Goal: Task Accomplishment & Management: Manage account settings

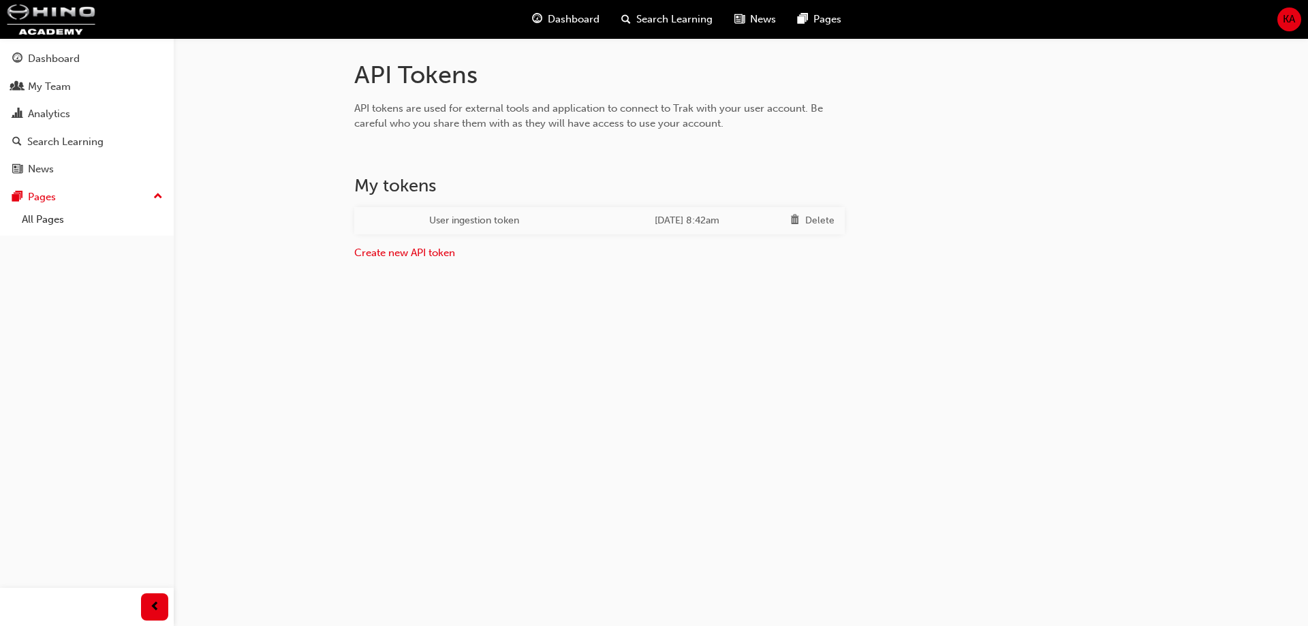
click at [505, 322] on div "API Tokens API tokens are used for external tools and application to connect to…" at bounding box center [654, 313] width 1308 height 626
click at [809, 221] on div "Delete" at bounding box center [819, 221] width 29 height 16
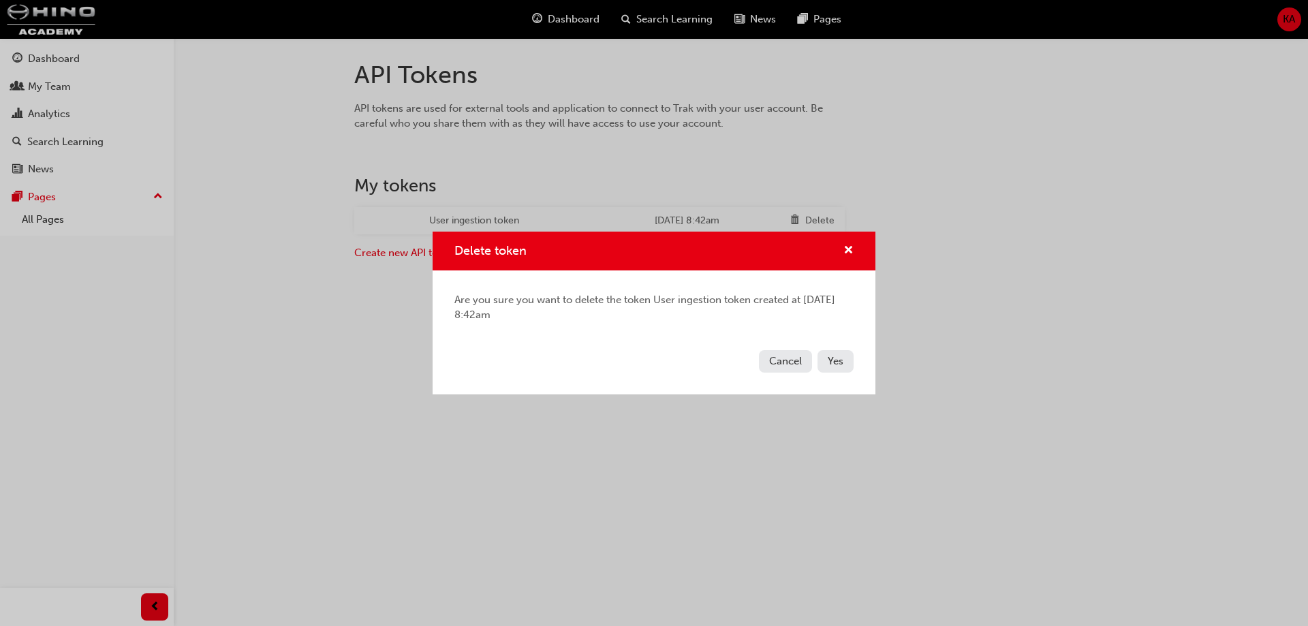
click at [838, 365] on span "Yes" at bounding box center [836, 361] width 16 height 12
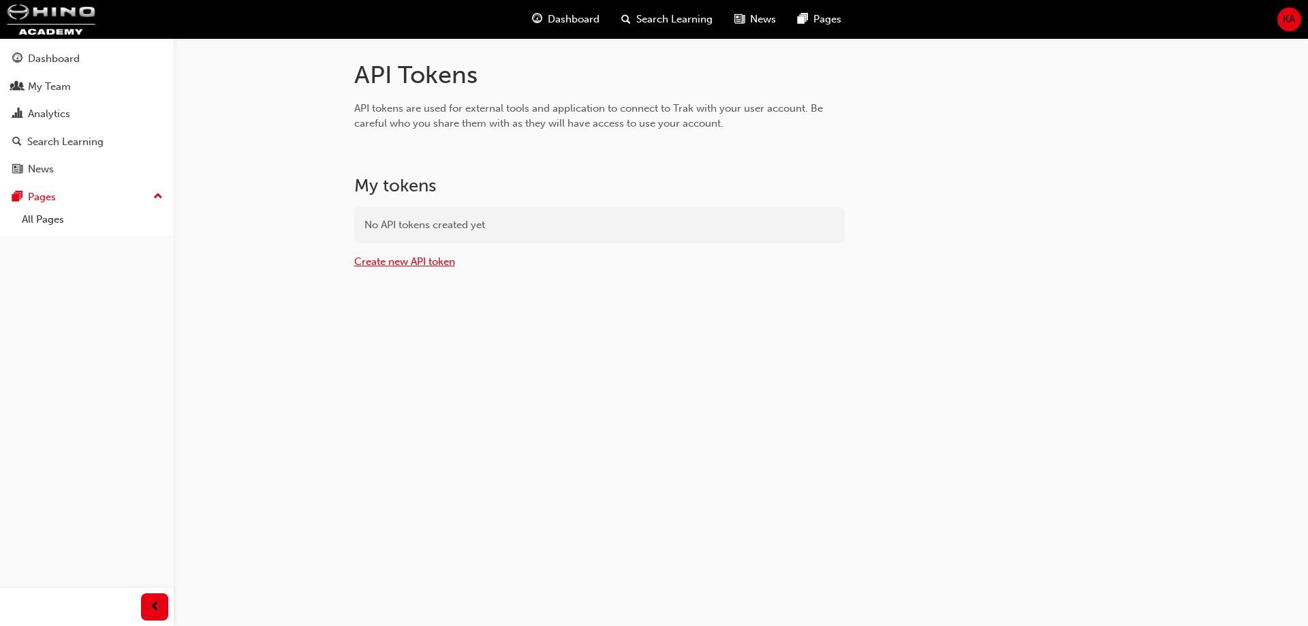
click at [424, 265] on link "Create new API token" at bounding box center [404, 261] width 101 height 12
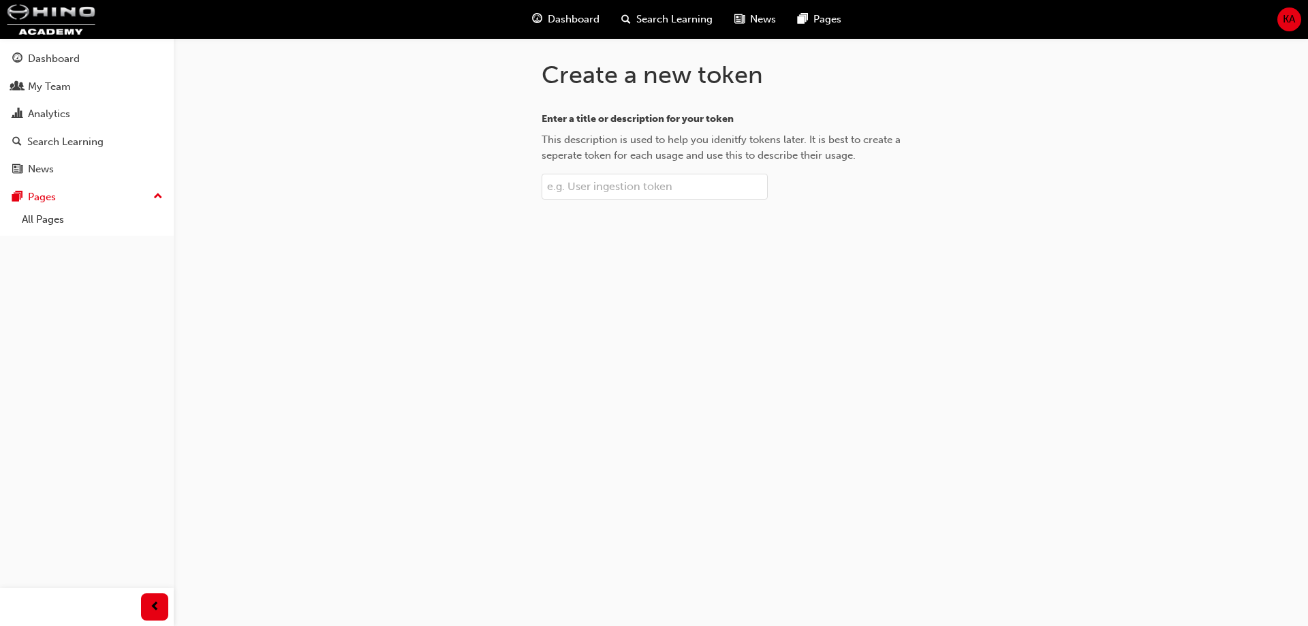
click at [617, 183] on input "Enter a title or description for your token This description is used to help yo…" at bounding box center [655, 187] width 226 height 26
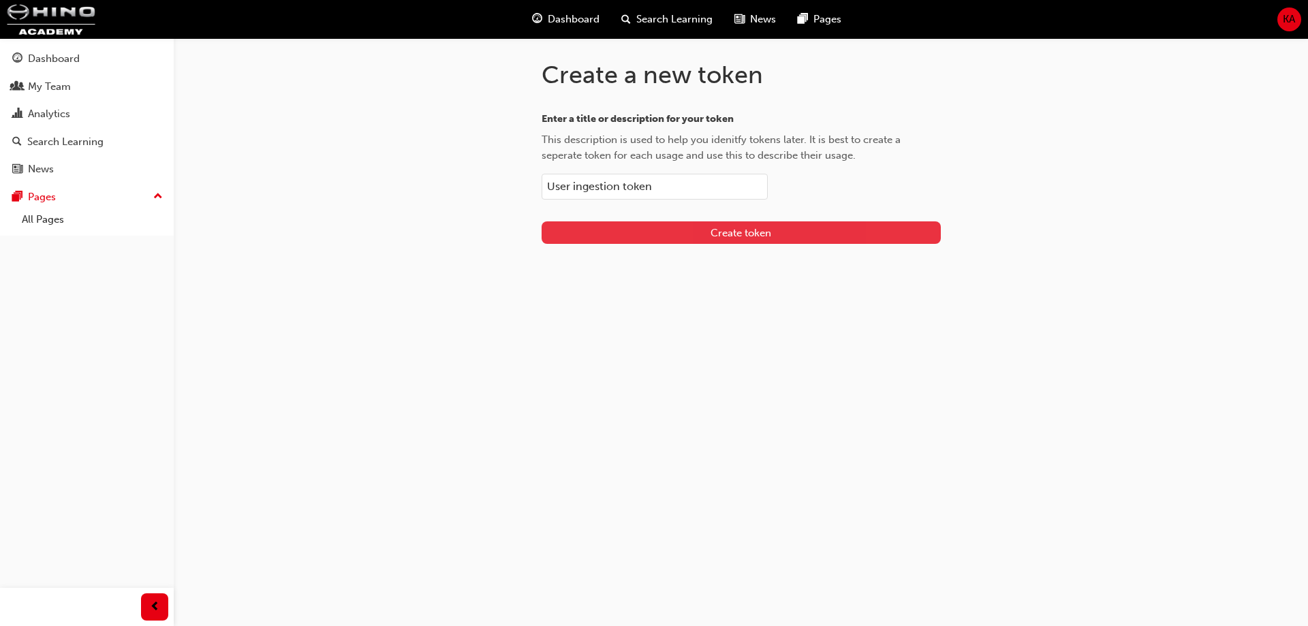
type input "User ingestion token"
click at [667, 231] on button "Create token" at bounding box center [741, 232] width 399 height 22
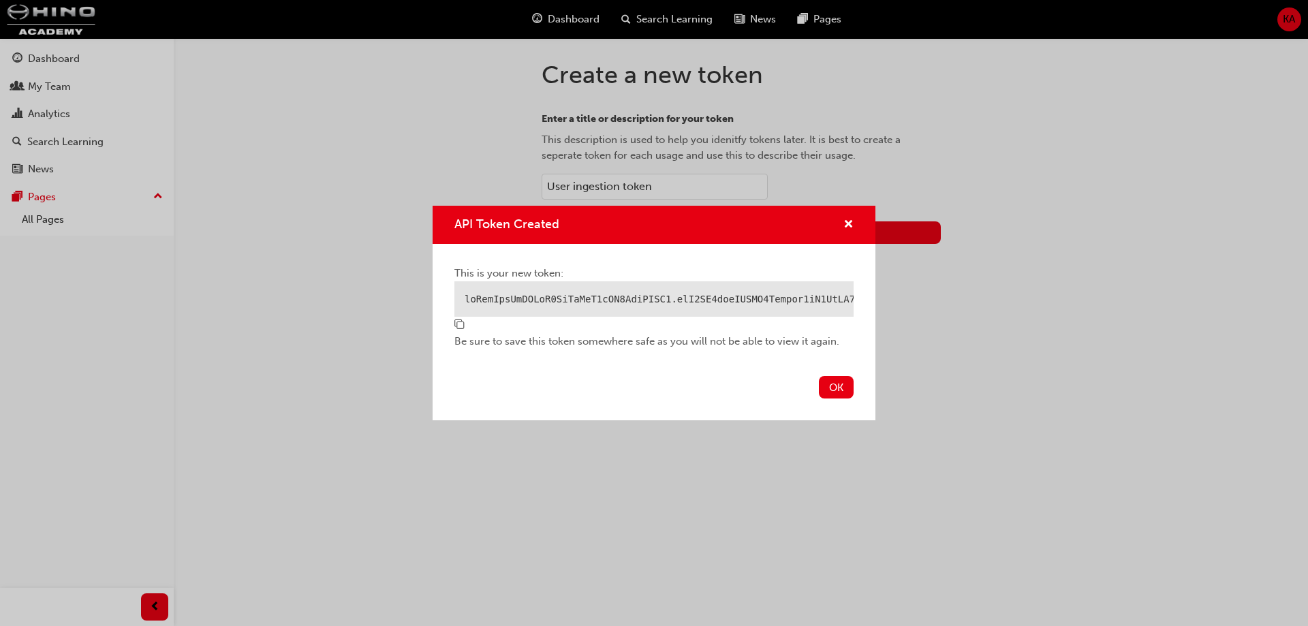
click at [458, 329] on span "copy-icon" at bounding box center [459, 325] width 10 height 12
click at [849, 74] on div "API Token Created This is your new token: Be sure to save this token somewhere …" at bounding box center [654, 313] width 1308 height 626
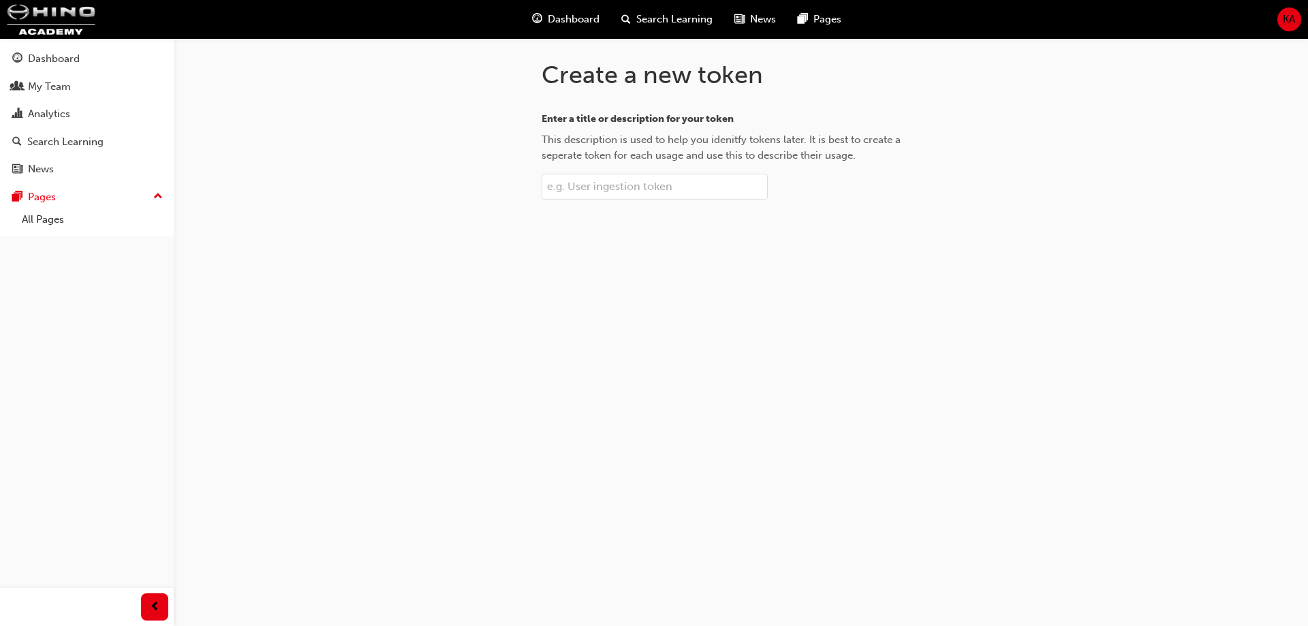
click at [602, 193] on input "Enter a title or description for your token This description is used to help yo…" at bounding box center [655, 187] width 226 height 26
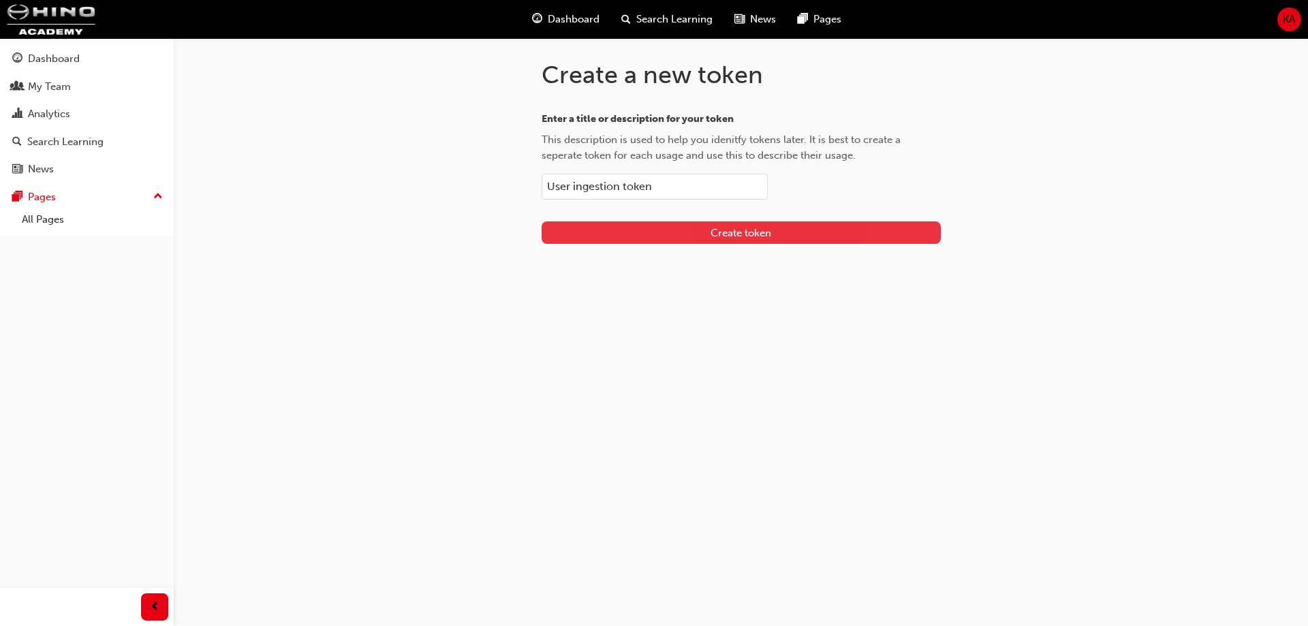
type input "User ingestion token"
click at [606, 230] on button "Create token" at bounding box center [741, 232] width 399 height 22
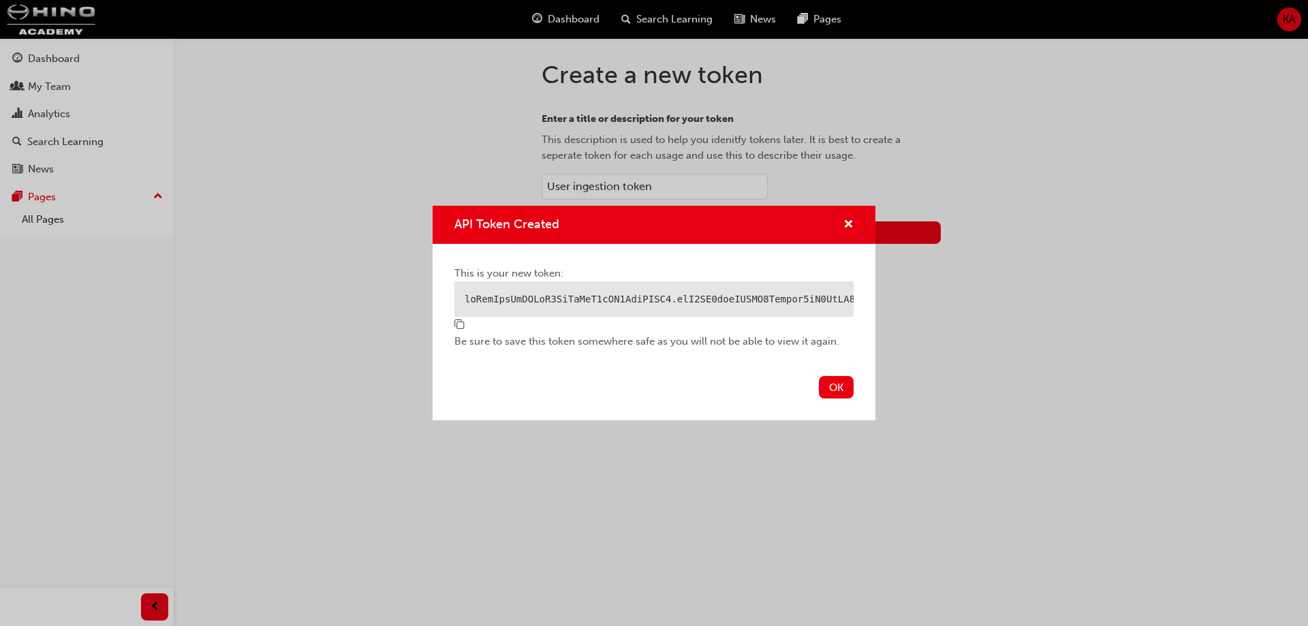
click at [460, 332] on span "copy-icon" at bounding box center [459, 325] width 10 height 12
click at [828, 385] on button "OK" at bounding box center [836, 387] width 35 height 22
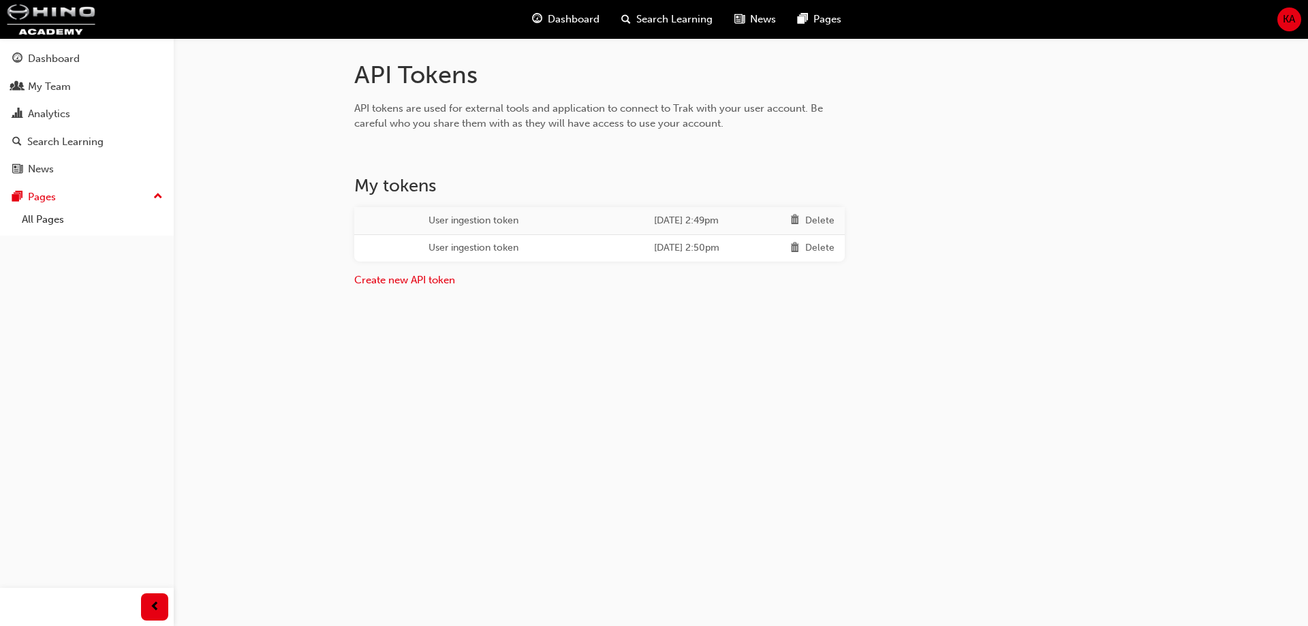
click at [822, 225] on div "Delete" at bounding box center [819, 221] width 29 height 16
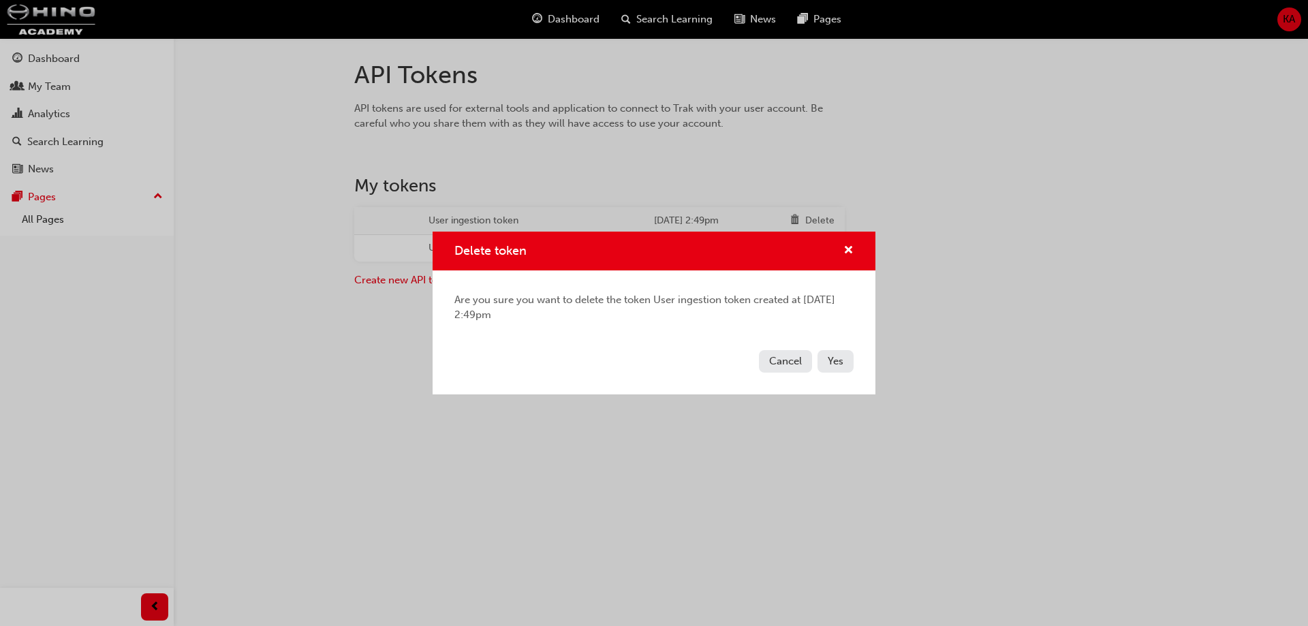
click at [828, 362] on span "Yes" at bounding box center [836, 361] width 16 height 12
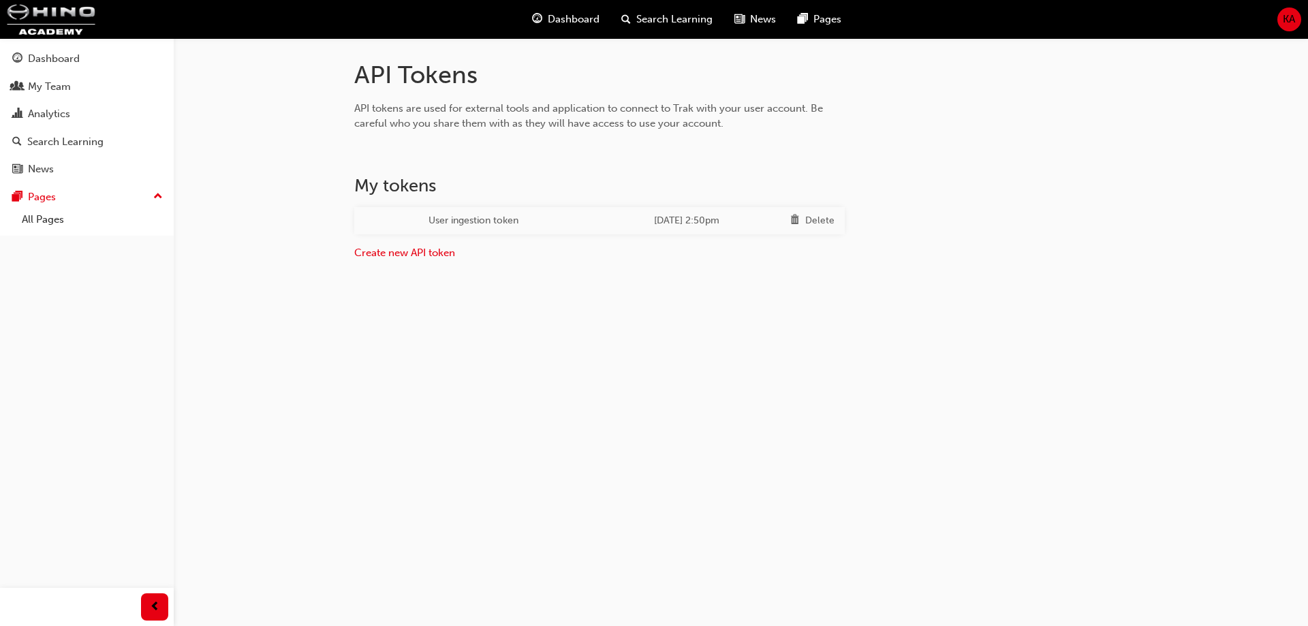
click at [824, 212] on div "Delete" at bounding box center [812, 221] width 44 height 18
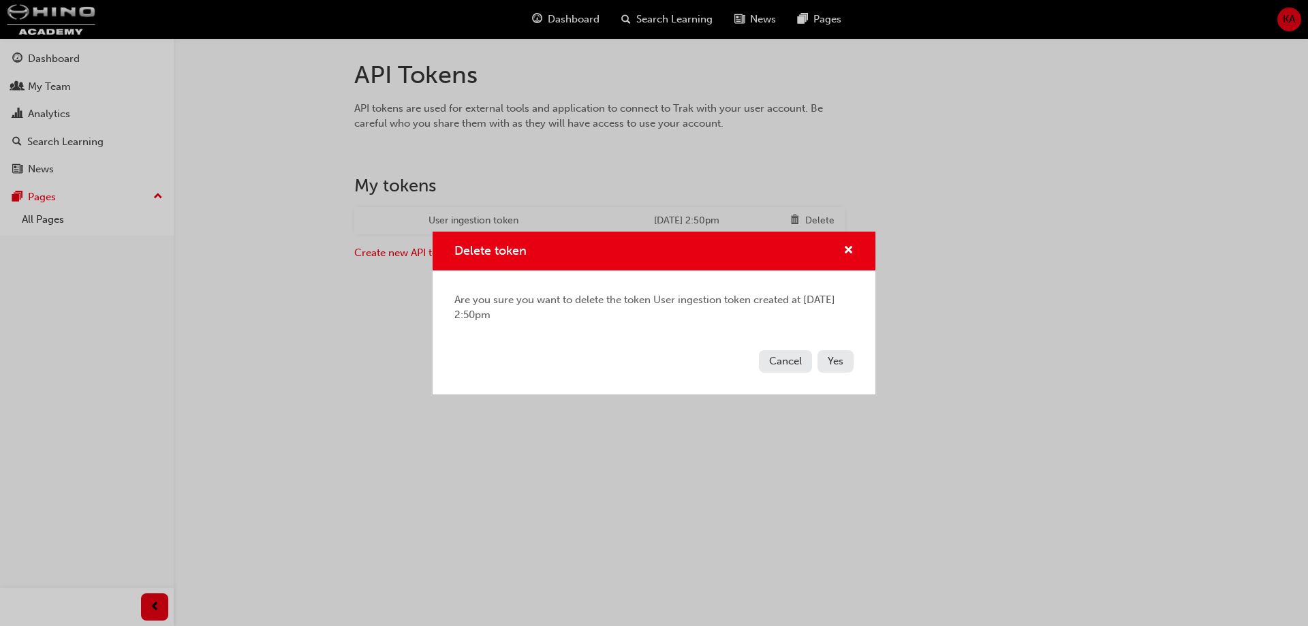
click at [834, 354] on button "Yes" at bounding box center [835, 361] width 36 height 22
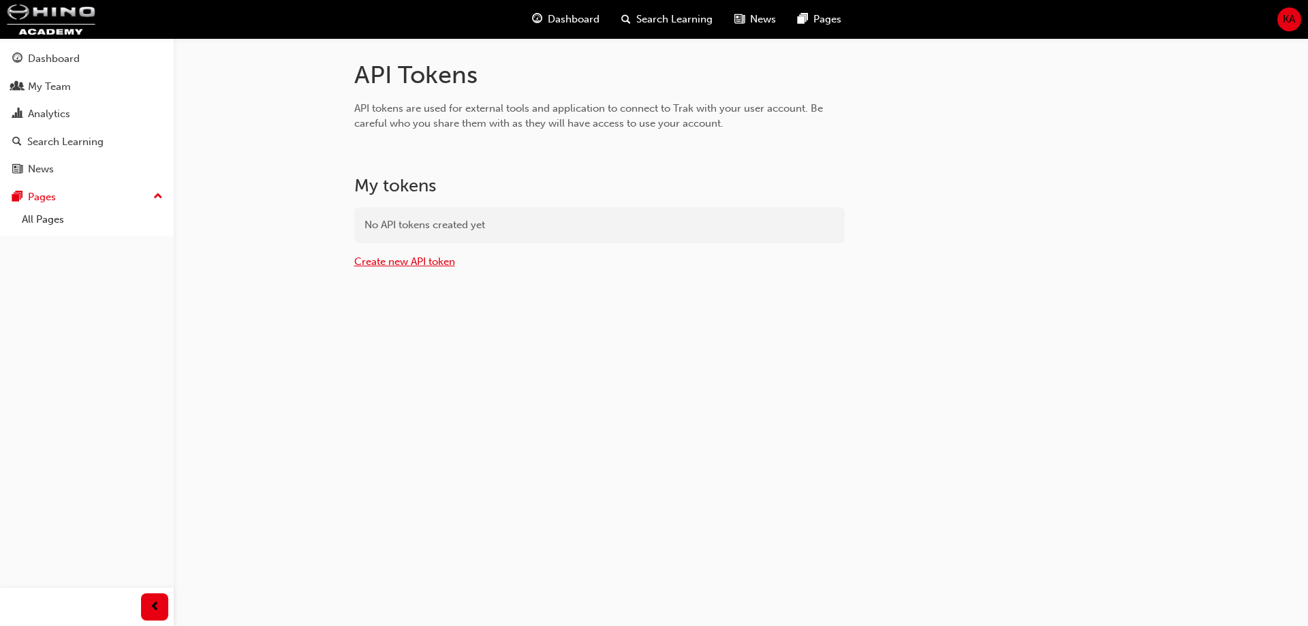
click at [437, 255] on link "Create new API token" at bounding box center [404, 261] width 101 height 12
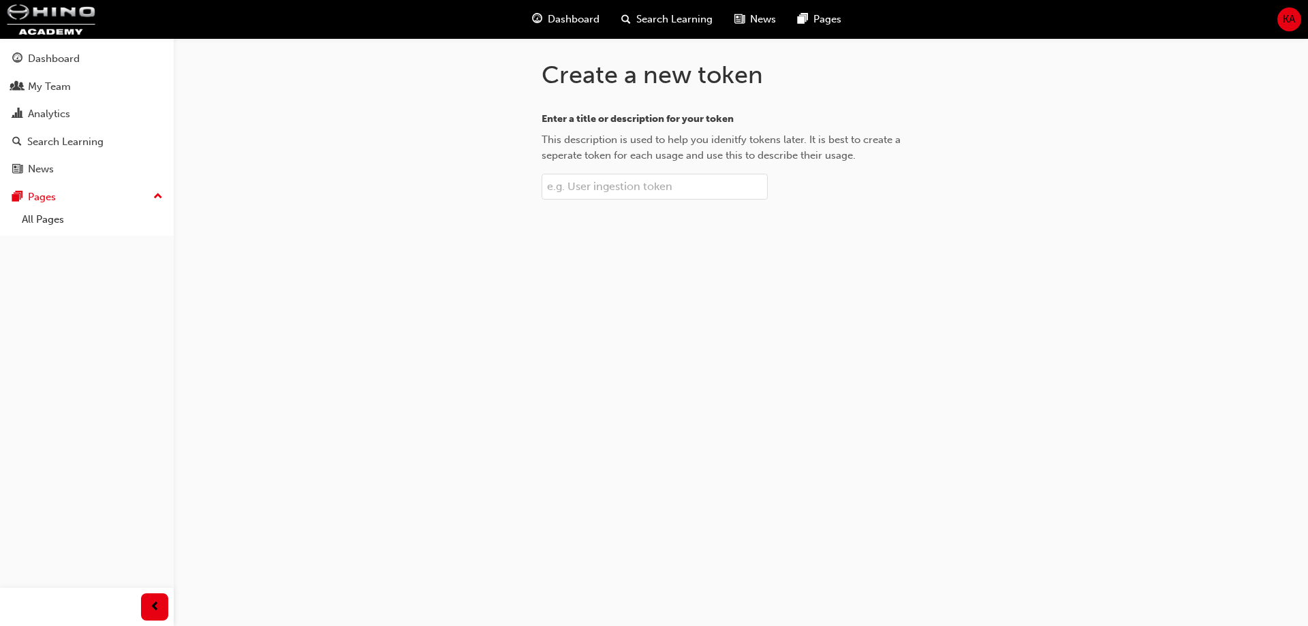
click at [580, 200] on div "Create a new token Enter a title or description for your token This description…" at bounding box center [741, 151] width 443 height 227
click at [583, 196] on input "Enter a title or description for your token This description is used to help yo…" at bounding box center [655, 187] width 226 height 26
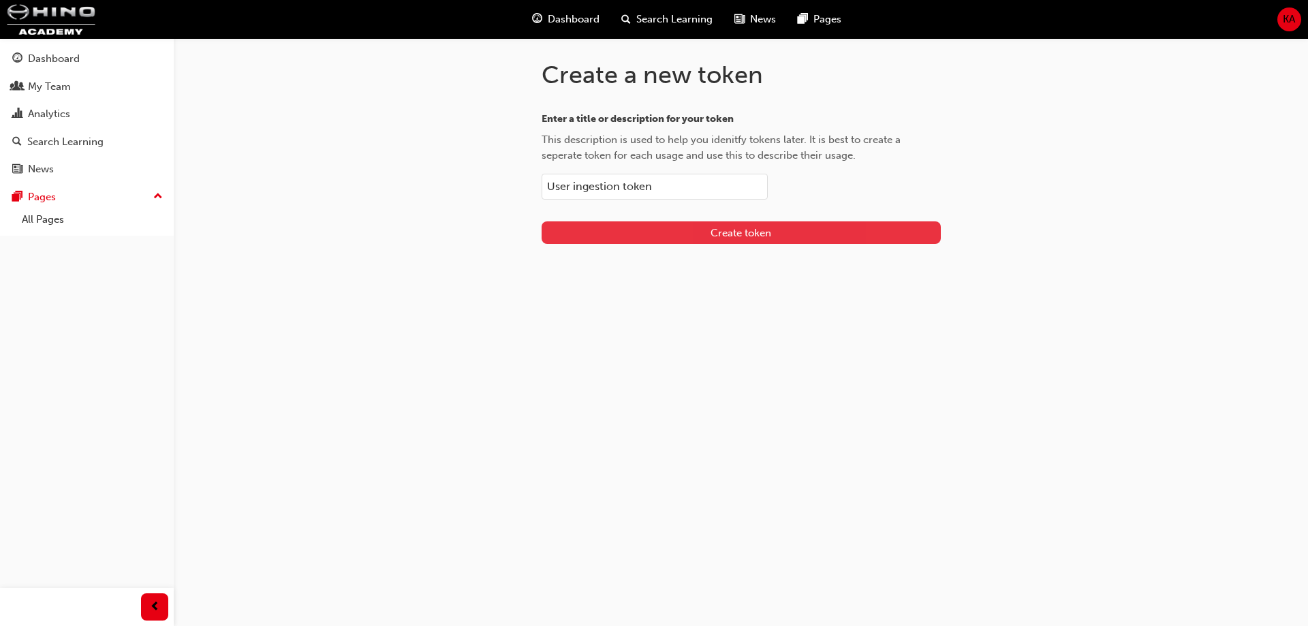
type input "User ingestion token"
click at [645, 224] on button "Create token" at bounding box center [741, 232] width 399 height 22
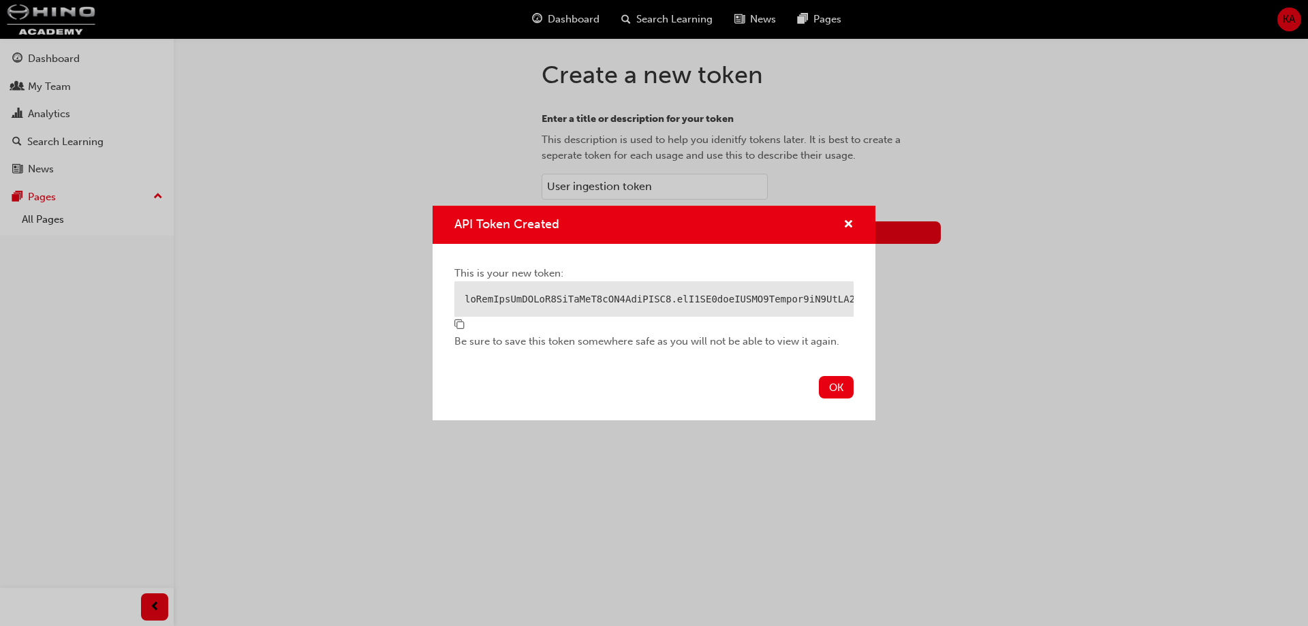
click at [460, 328] on span "copy-icon" at bounding box center [459, 325] width 10 height 12
click at [595, 95] on div "API Token Created This is your new token: Be sure to save this token somewhere …" at bounding box center [654, 313] width 1308 height 626
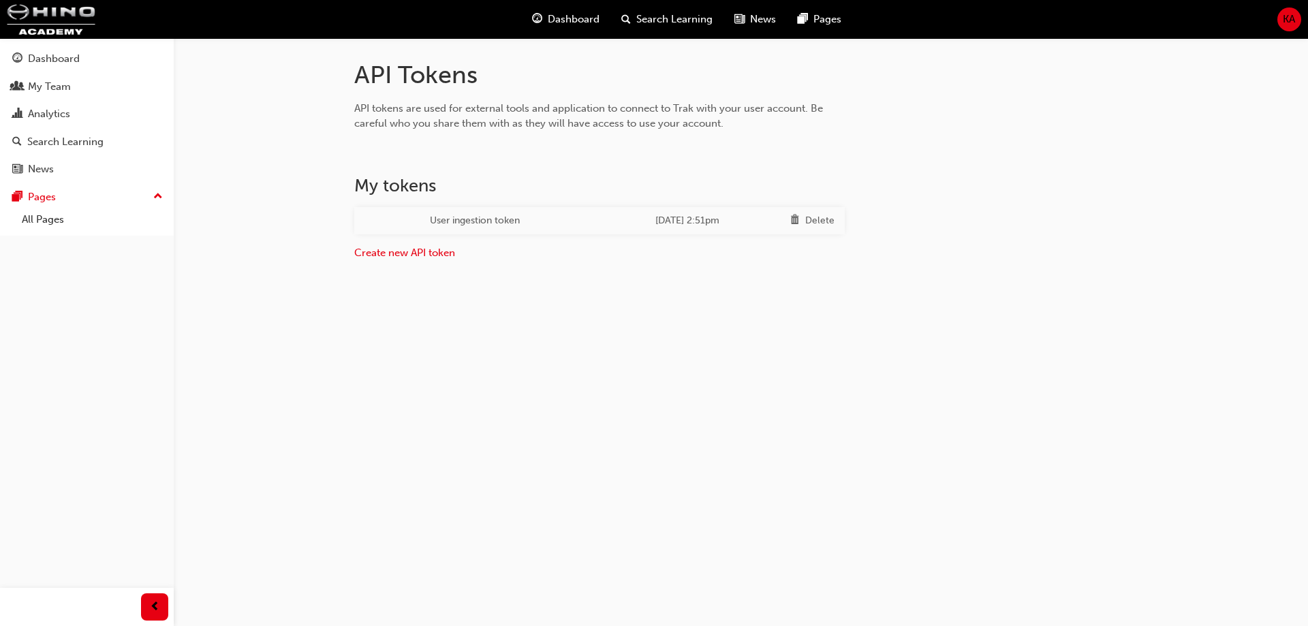
click at [820, 214] on div "Delete" at bounding box center [819, 221] width 29 height 16
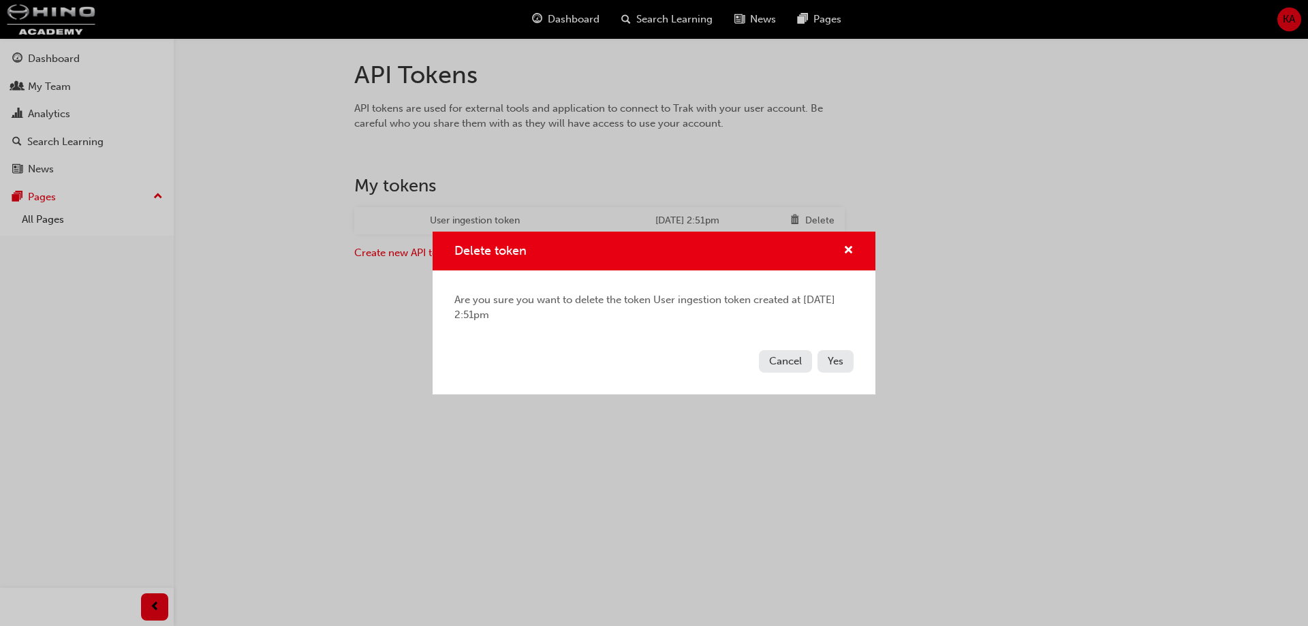
click at [843, 371] on button "Yes" at bounding box center [835, 361] width 36 height 22
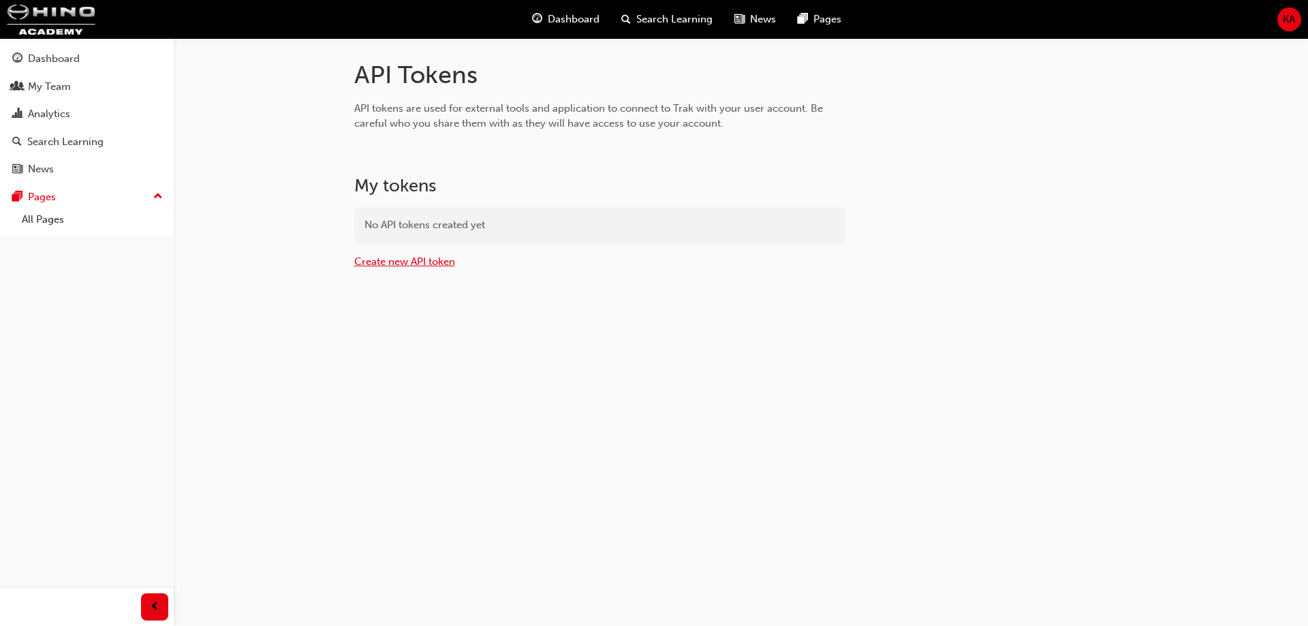
click at [441, 267] on link "Create new API token" at bounding box center [404, 261] width 101 height 12
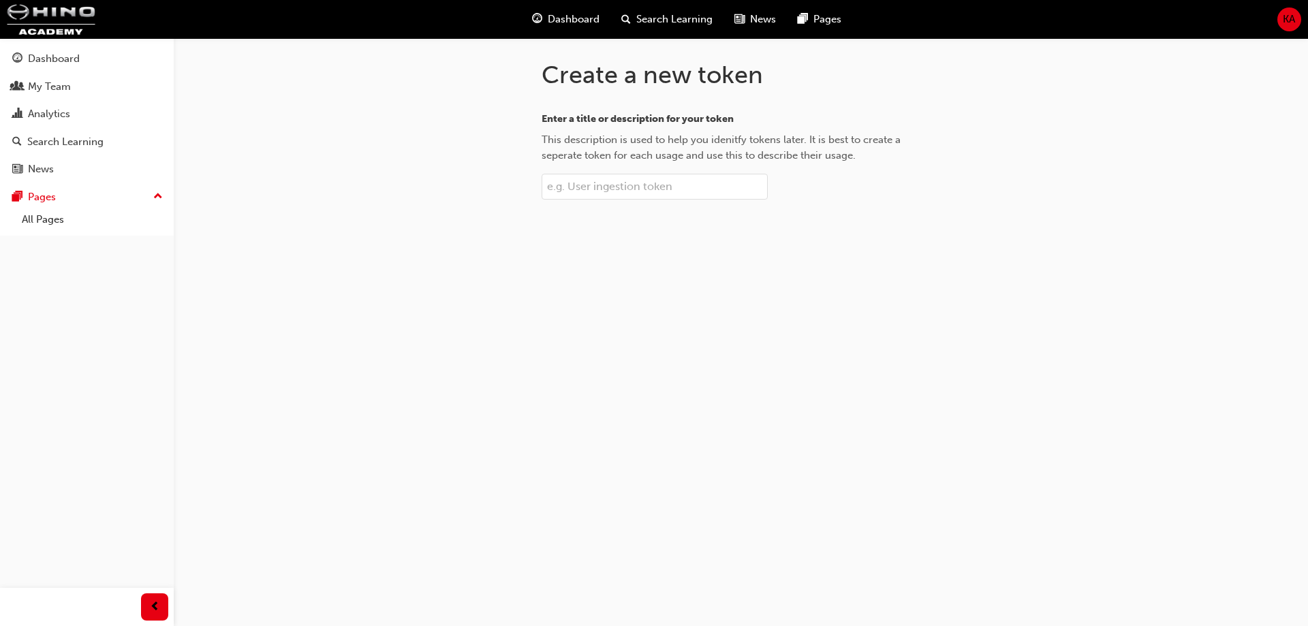
click at [591, 195] on input "Enter a title or description for your token This description is used to help yo…" at bounding box center [655, 187] width 226 height 26
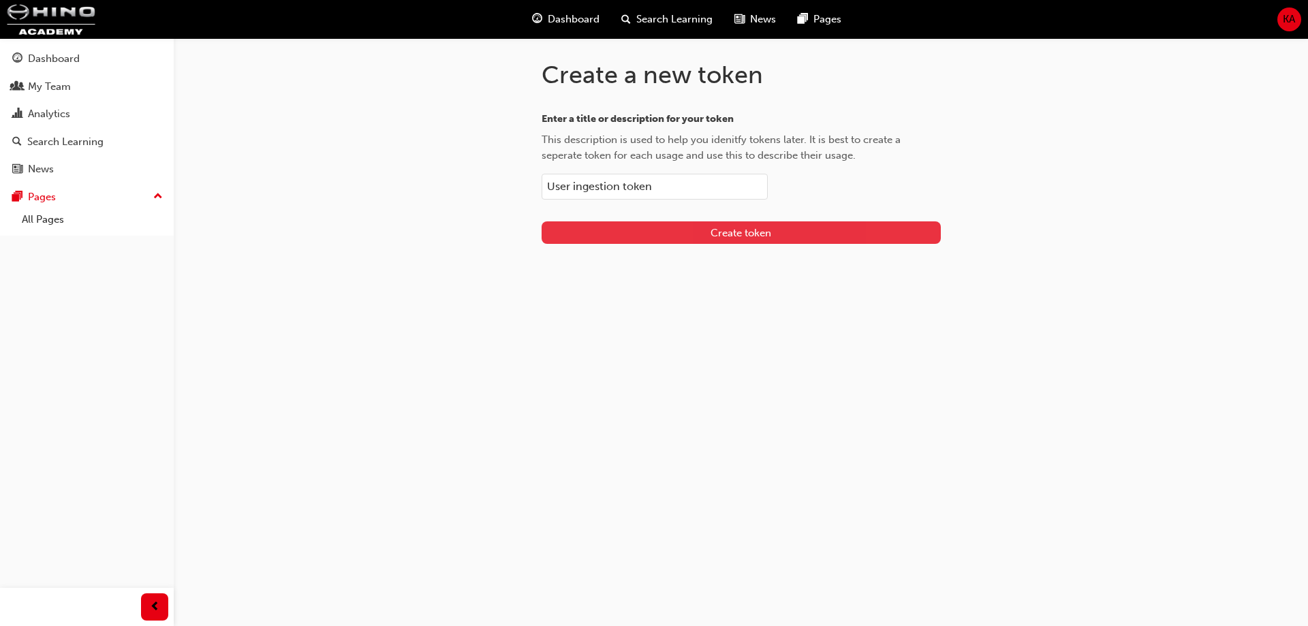
type input "User ingestion token"
click at [606, 229] on button "Create token" at bounding box center [741, 232] width 399 height 22
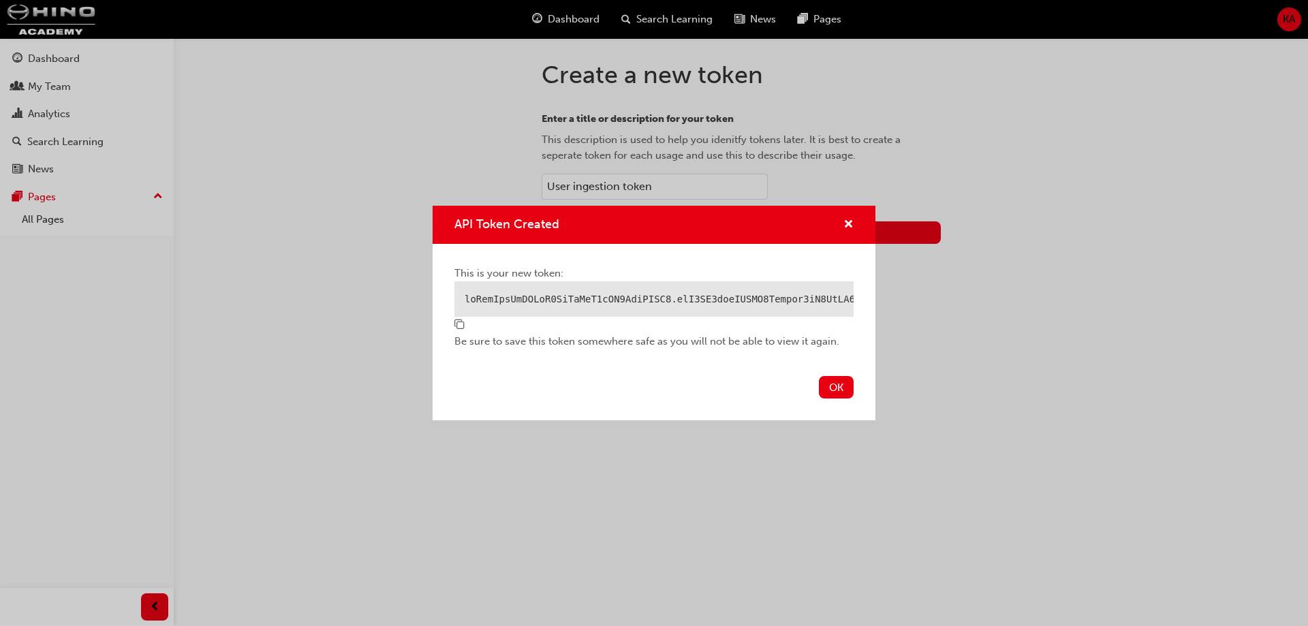
click at [461, 329] on span "copy-icon" at bounding box center [459, 325] width 10 height 12
click at [841, 398] on button "OK" at bounding box center [836, 387] width 35 height 22
